Goal: Task Accomplishment & Management: Manage account settings

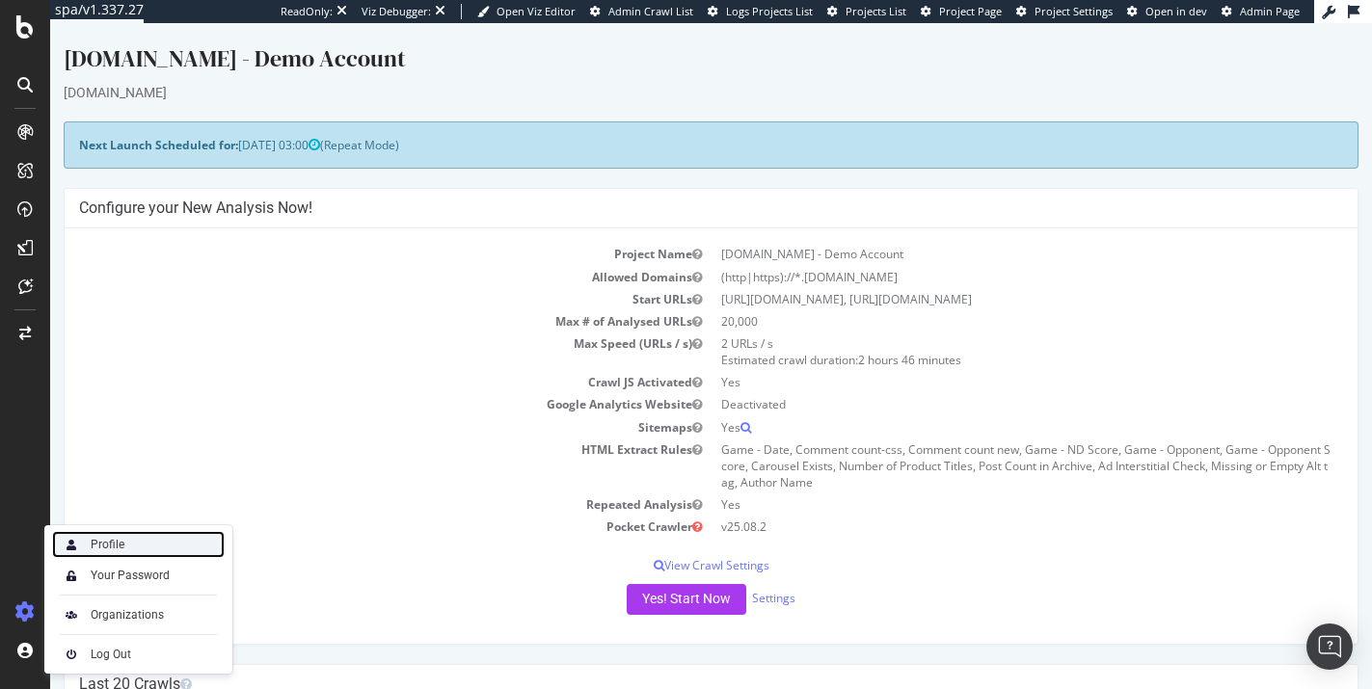
click at [98, 543] on div "Profile" at bounding box center [108, 544] width 34 height 15
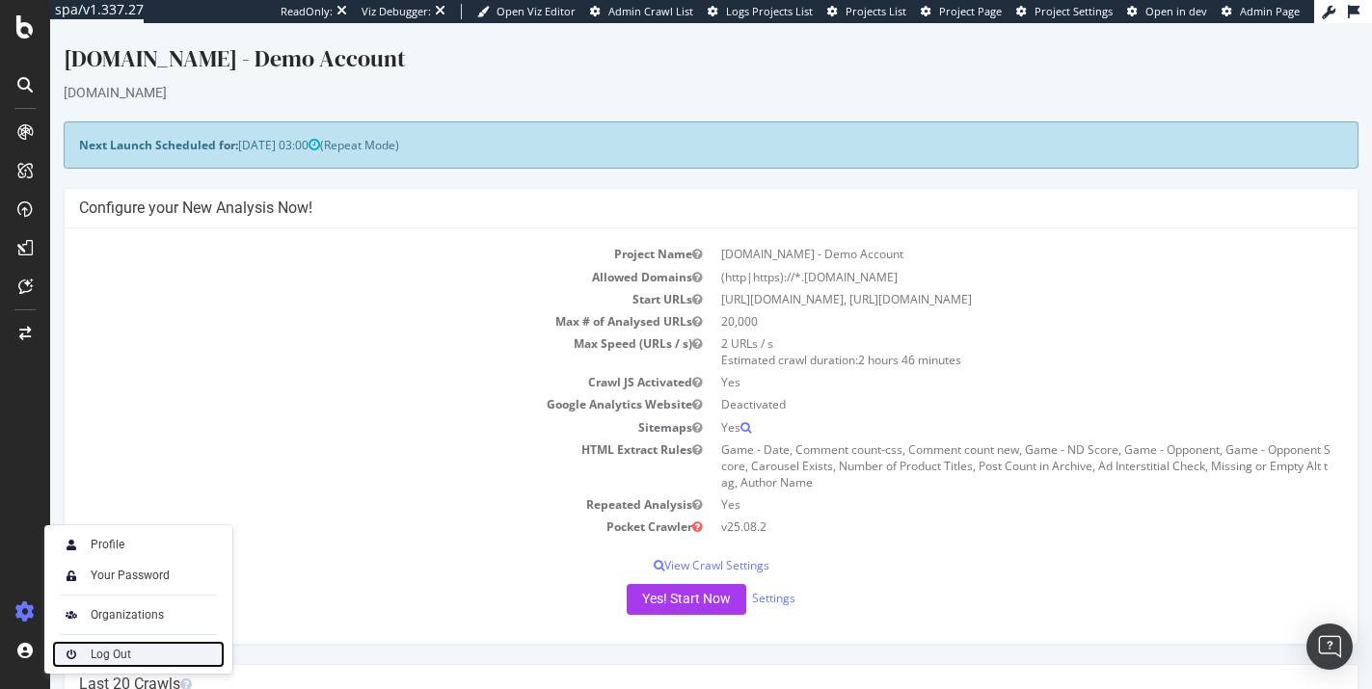
click at [94, 658] on div "Log Out" at bounding box center [111, 654] width 40 height 15
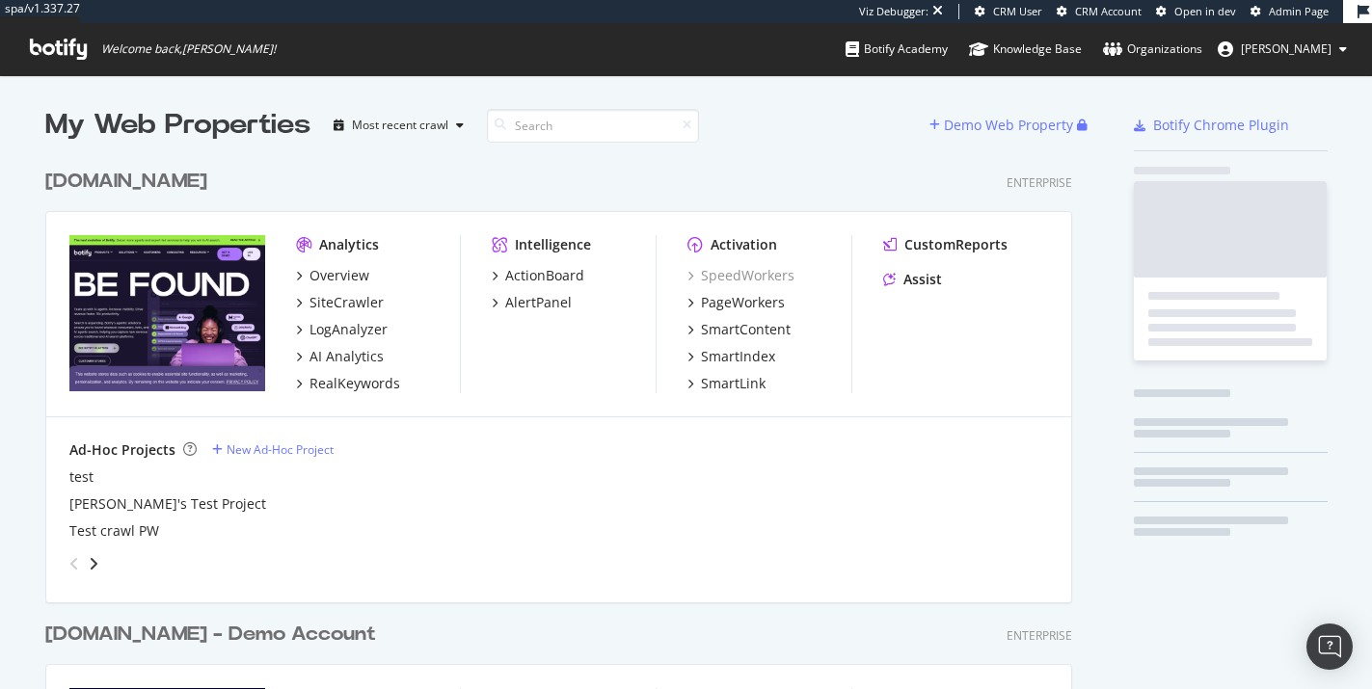
scroll to position [3281, 1028]
